Goal: Check status: Check status

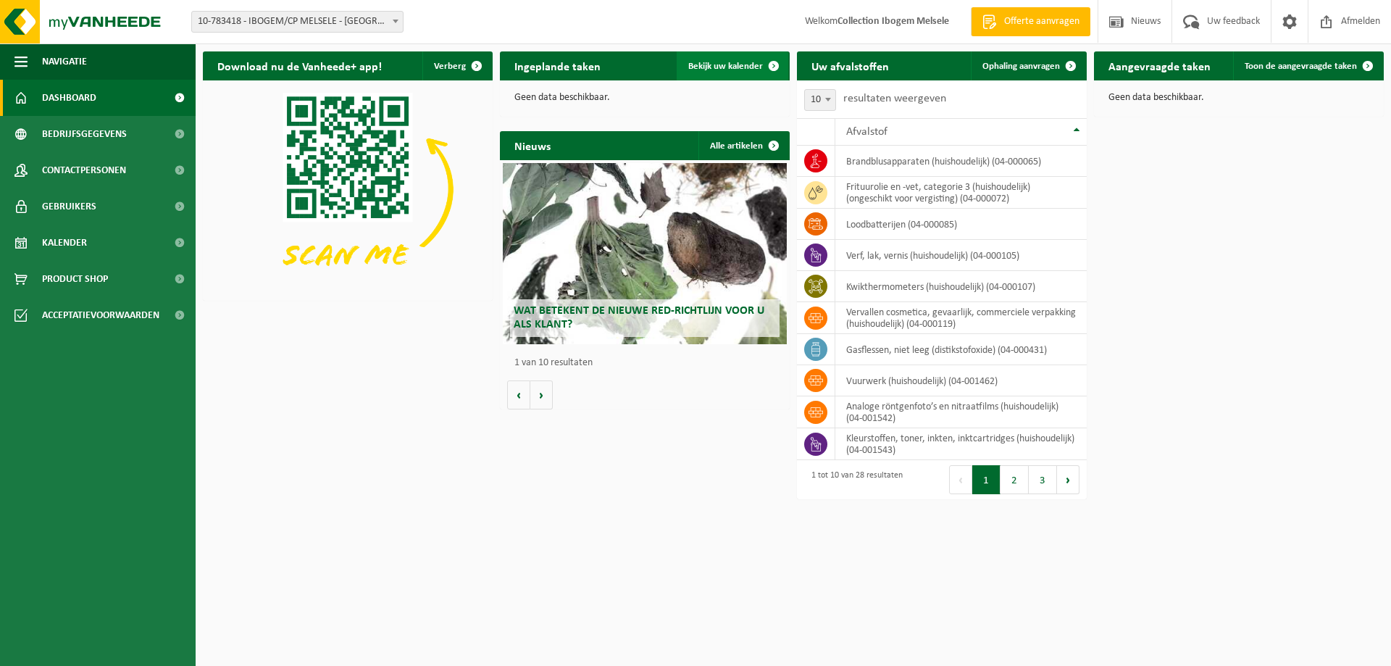
click at [735, 63] on span "Bekijk uw kalender" at bounding box center [725, 66] width 75 height 9
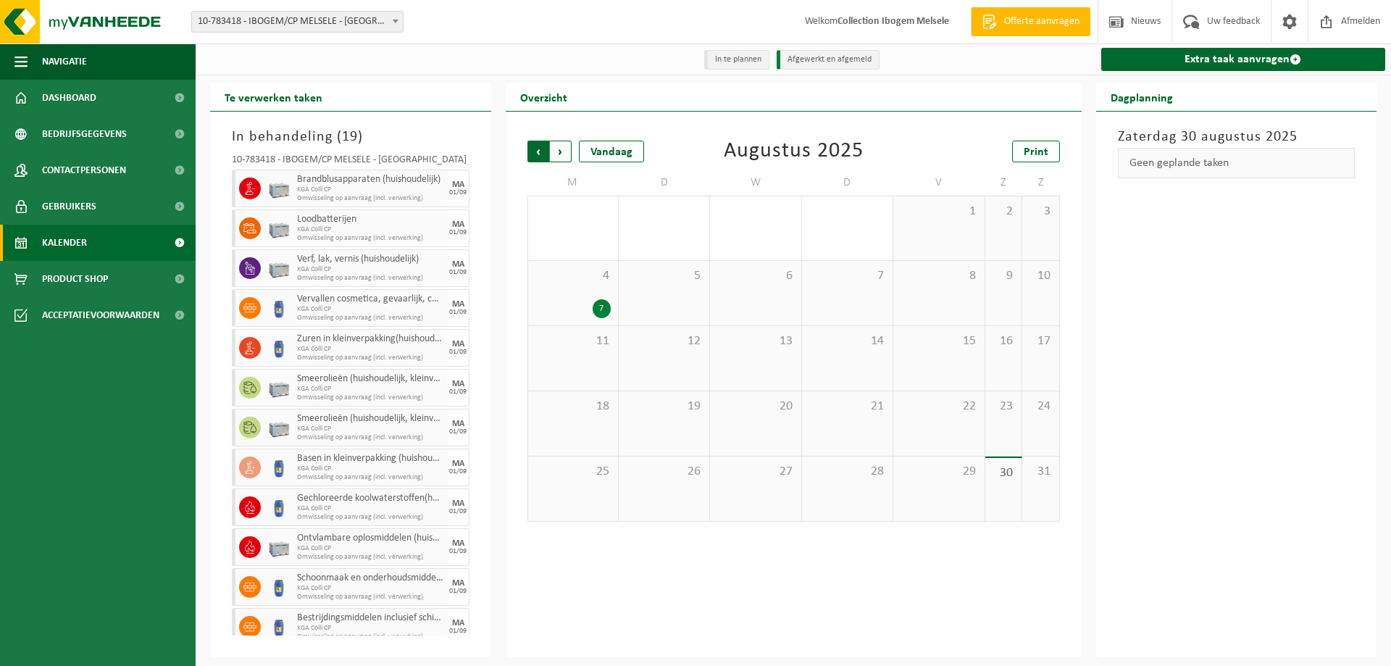
click at [563, 151] on span "Volgende" at bounding box center [561, 152] width 22 height 22
click at [534, 149] on span "Vorige" at bounding box center [538, 152] width 22 height 22
click at [562, 151] on span "Volgende" at bounding box center [561, 152] width 22 height 22
click at [536, 154] on span "Vorige" at bounding box center [538, 152] width 22 height 22
click at [583, 297] on div "4 7" at bounding box center [573, 293] width 90 height 64
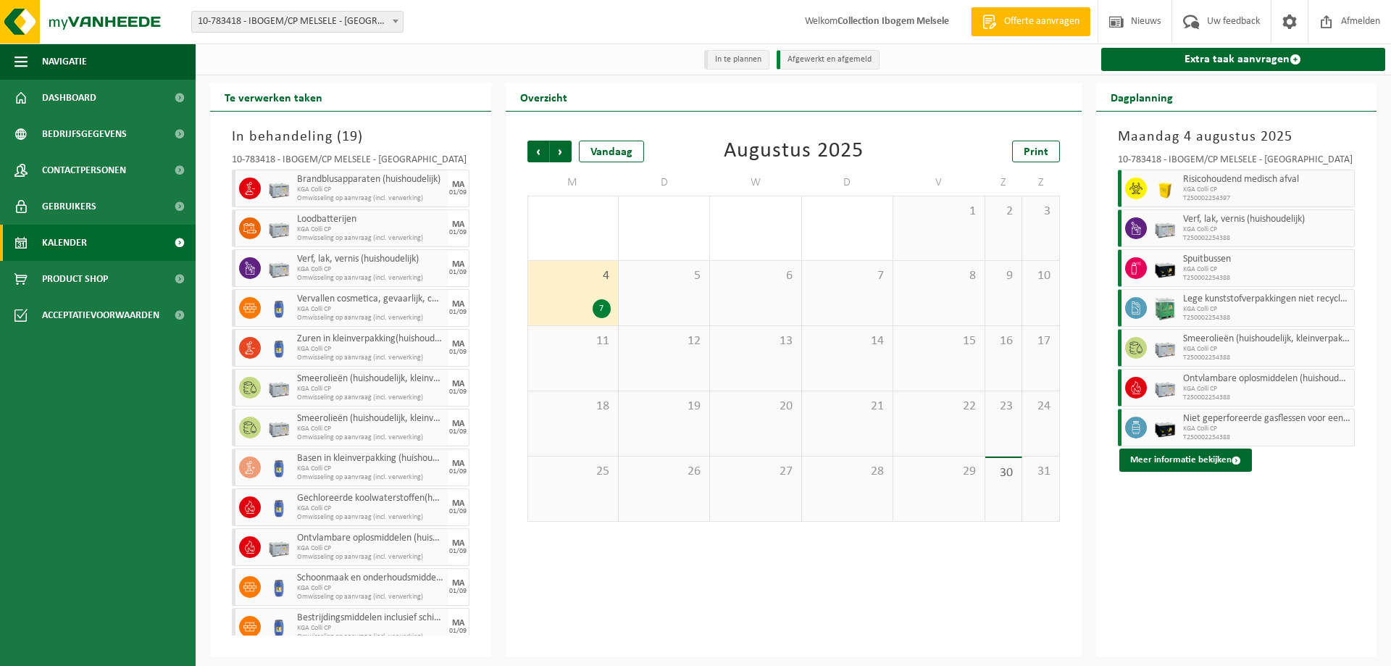
click at [1002, 471] on span "30" at bounding box center [1004, 473] width 22 height 16
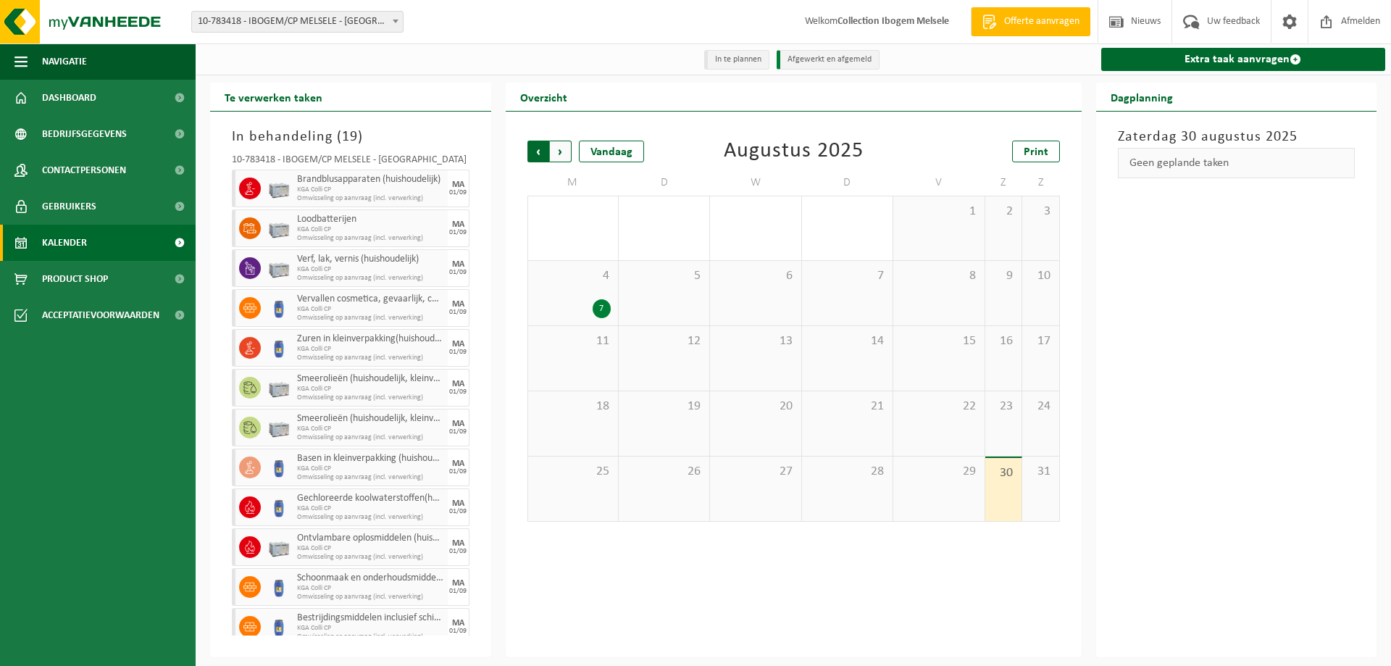
click at [559, 153] on span "Volgende" at bounding box center [561, 152] width 22 height 22
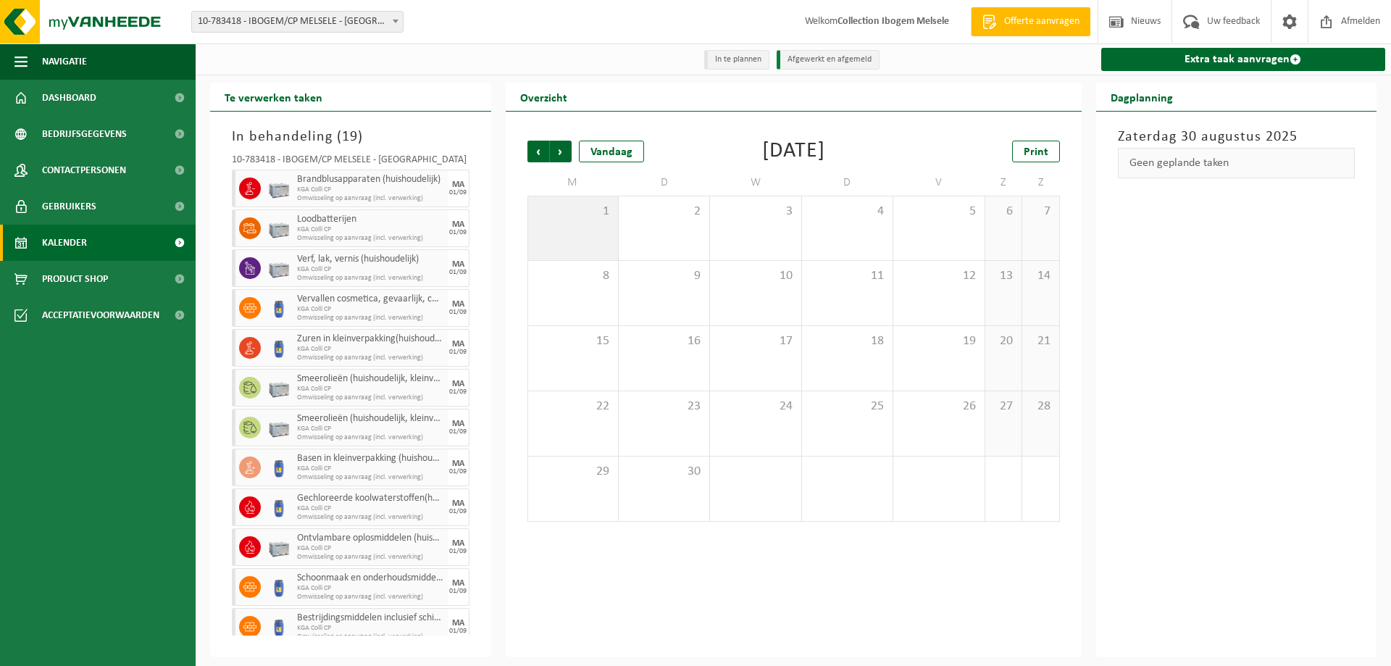
click at [595, 241] on div "1" at bounding box center [573, 228] width 90 height 64
click at [541, 150] on span "Vorige" at bounding box center [538, 152] width 22 height 22
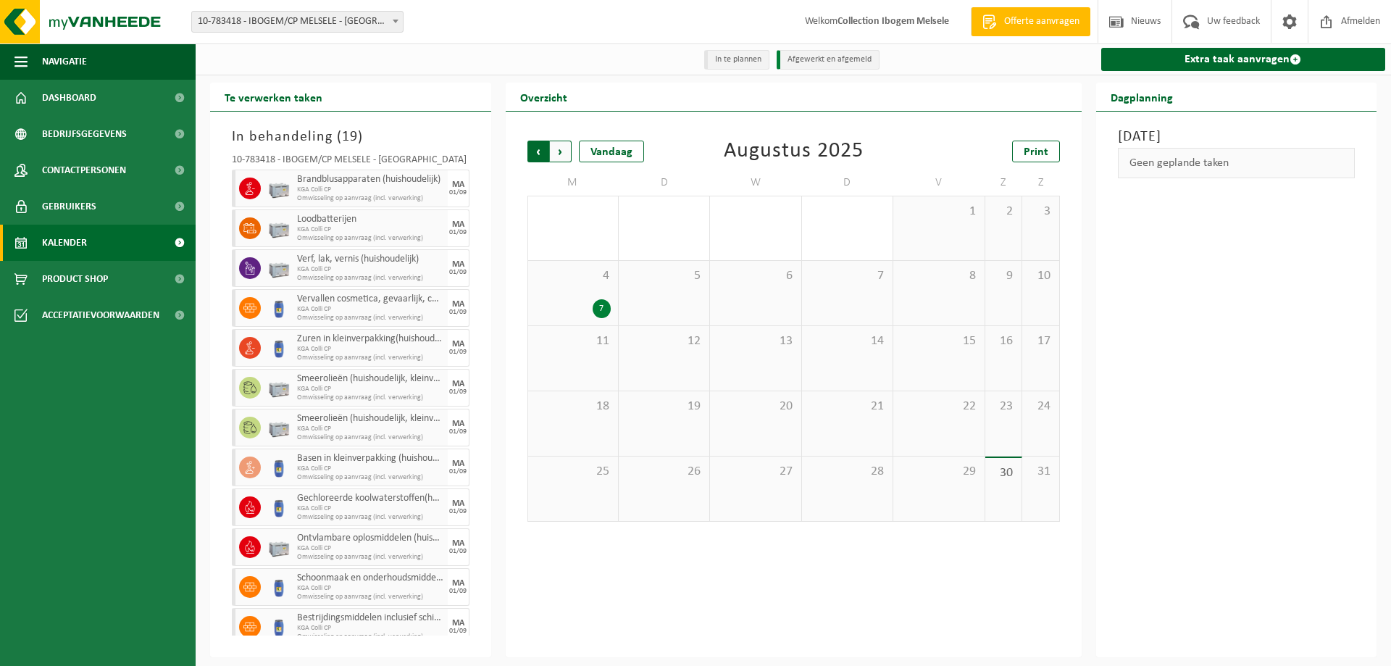
click at [566, 152] on span "Volgende" at bounding box center [561, 152] width 22 height 22
